Goal: Information Seeking & Learning: Learn about a topic

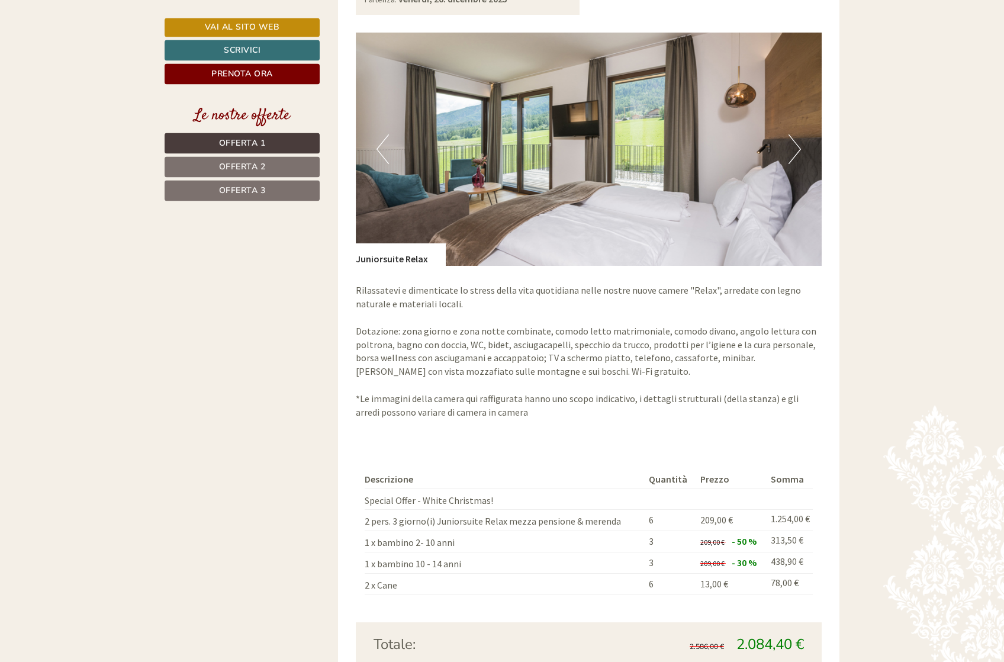
scroll to position [2897, 0]
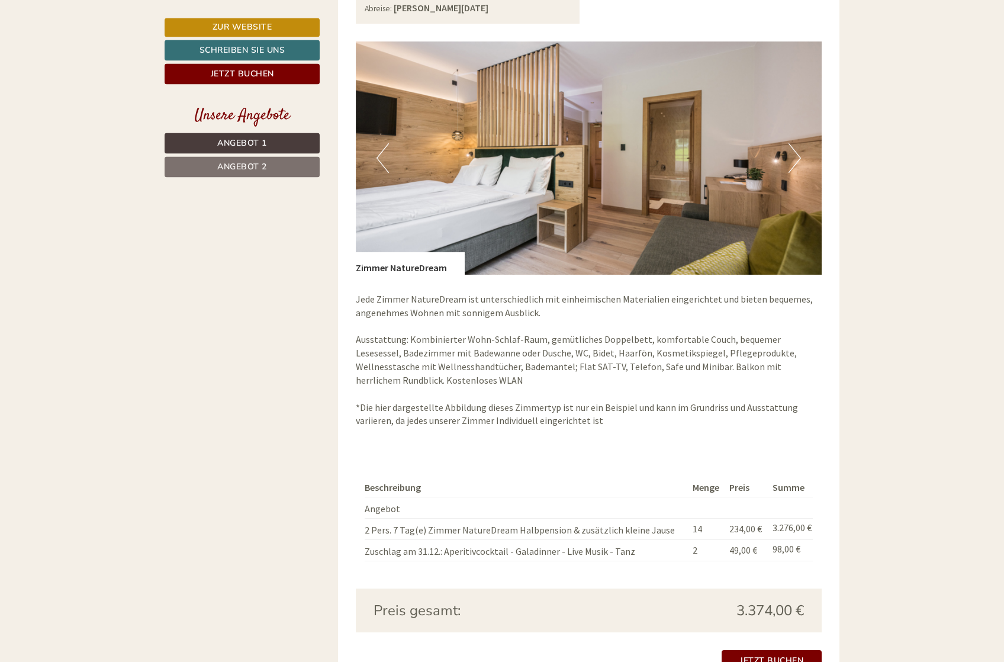
scroll to position [1811, 0]
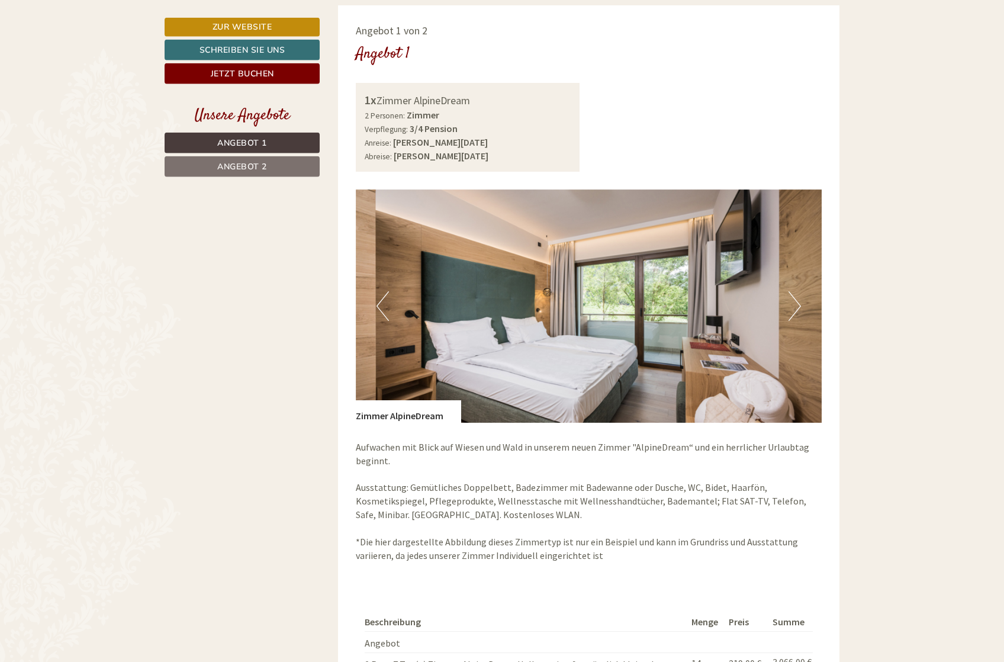
scroll to position [724, 0]
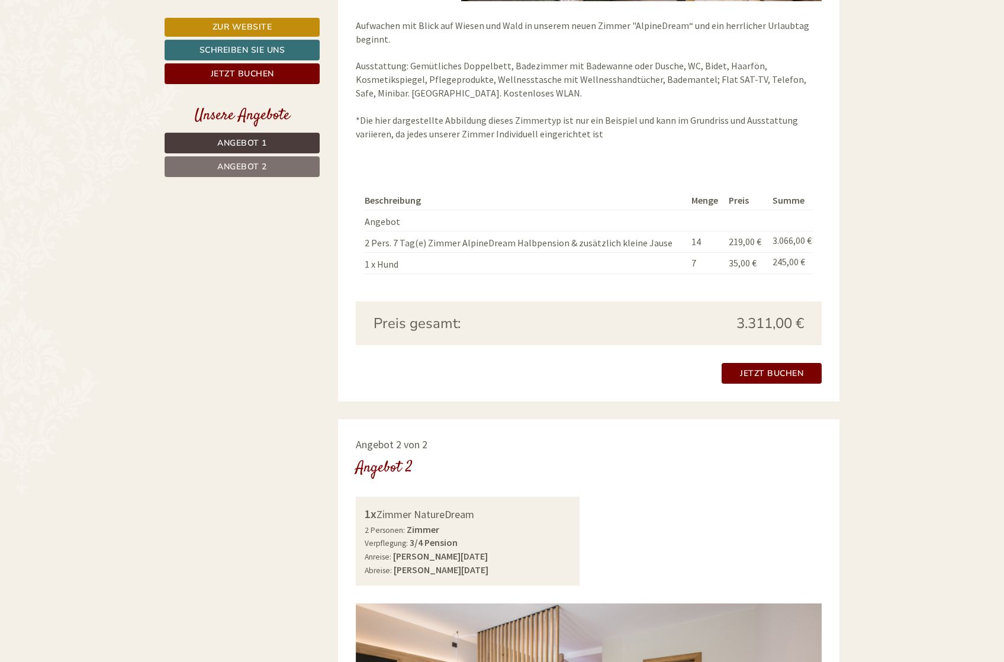
scroll to position [1147, 0]
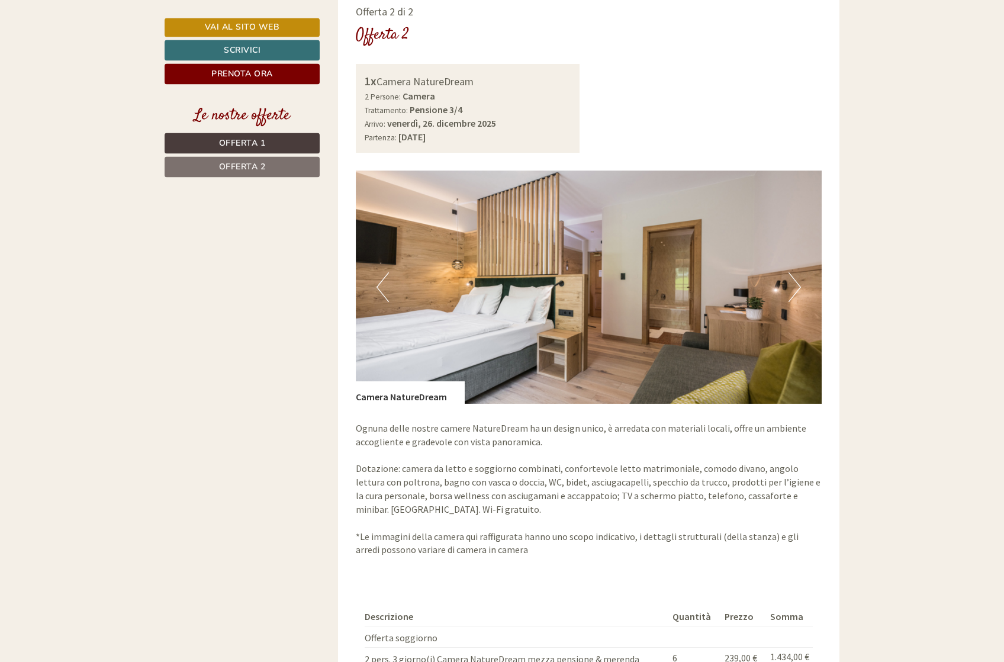
scroll to position [1690, 0]
